Goal: Go to known website: Access a specific website the user already knows

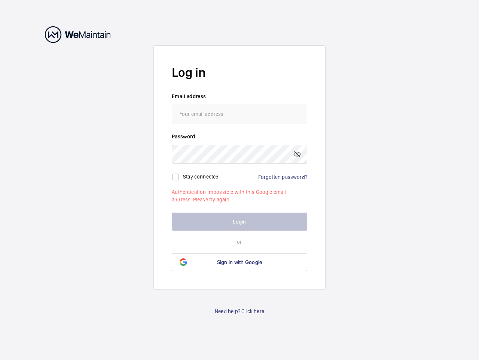
click at [297, 154] on mat-icon at bounding box center [297, 153] width 9 height 9
click at [176, 177] on input "checkbox" at bounding box center [175, 176] width 15 height 15
click at [201, 176] on label "Stay connected" at bounding box center [201, 176] width 36 height 6
checkbox input "true"
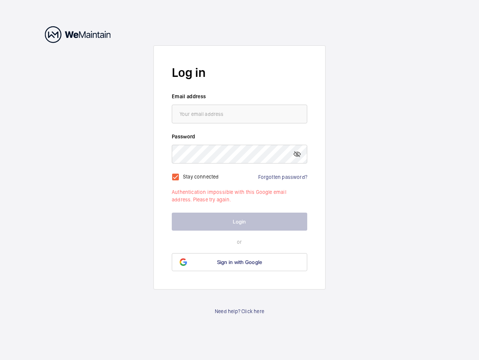
click at [240, 262] on span "Sign in with Google" at bounding box center [239, 262] width 45 height 6
